Goal: Task Accomplishment & Management: Manage account settings

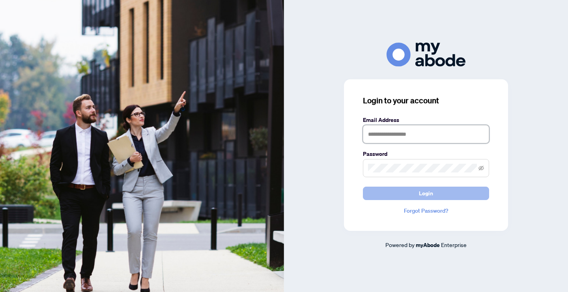
type input "**********"
click at [418, 189] on button "Login" at bounding box center [426, 193] width 126 height 13
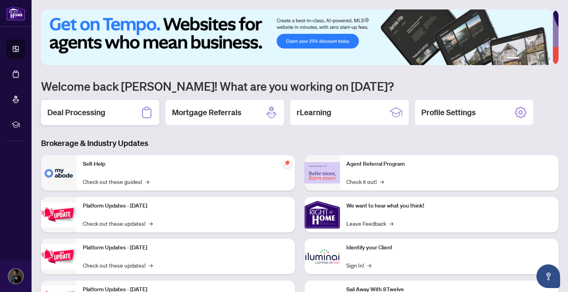
click at [116, 106] on div "Deal Processing" at bounding box center [100, 112] width 118 height 25
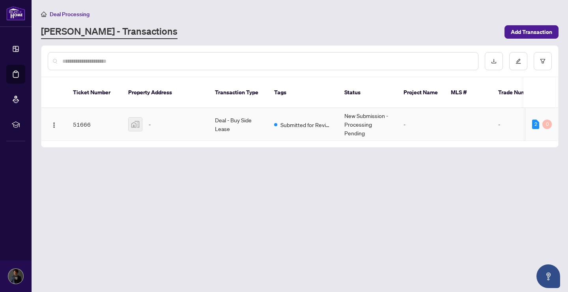
click at [244, 110] on td "Deal - Buy Side Lease" at bounding box center [238, 124] width 59 height 33
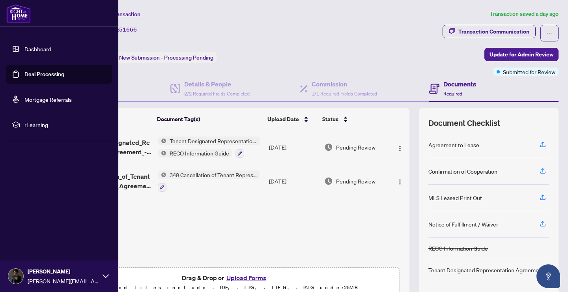
click at [28, 49] on link "Dashboard" at bounding box center [37, 48] width 27 height 7
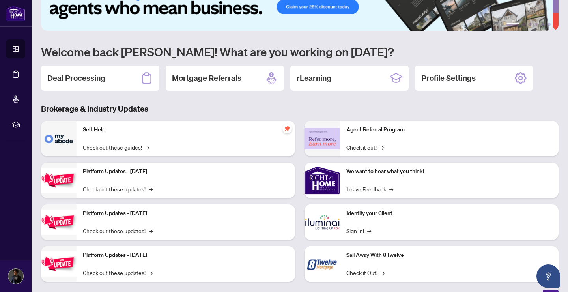
scroll to position [45, 0]
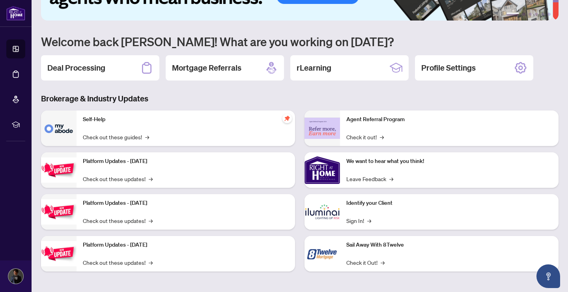
click at [332, 253] on img at bounding box center [323, 254] width 36 height 36
click at [330, 252] on img at bounding box center [323, 254] width 36 height 36
click at [361, 245] on p "Sail Away With 8Twelve" at bounding box center [449, 245] width 206 height 9
click at [361, 261] on link "Check it Out! →" at bounding box center [365, 262] width 38 height 9
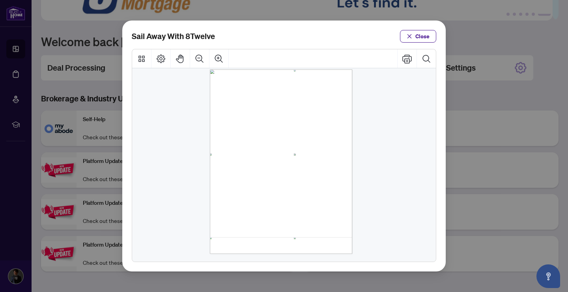
scroll to position [6, 0]
click at [413, 37] on button "Close" at bounding box center [418, 36] width 36 height 13
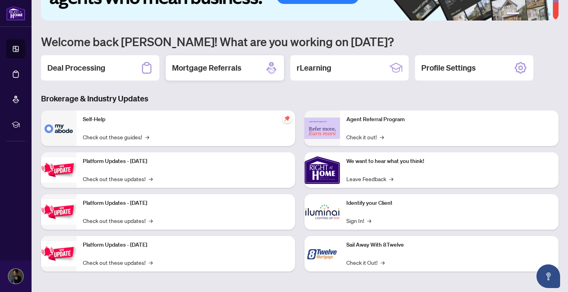
scroll to position [17, 0]
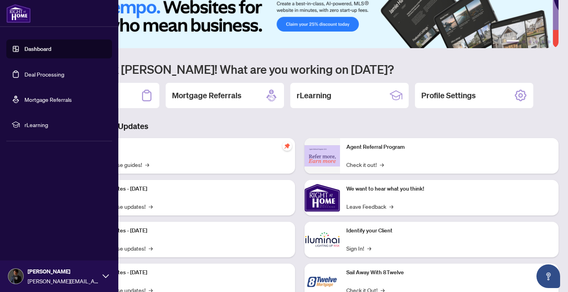
click at [105, 276] on icon at bounding box center [106, 276] width 6 height 6
click at [50, 272] on span "[PERSON_NAME]" at bounding box center [63, 271] width 71 height 9
